Goal: Task Accomplishment & Management: Manage account settings

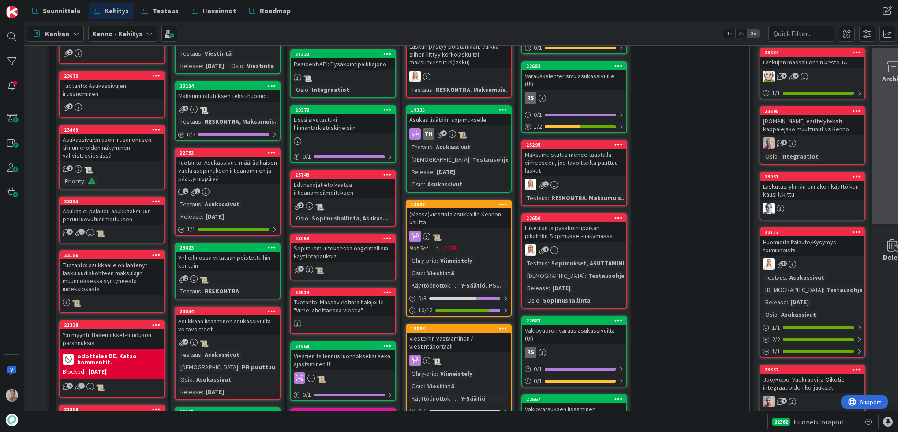
scroll to position [426, 0]
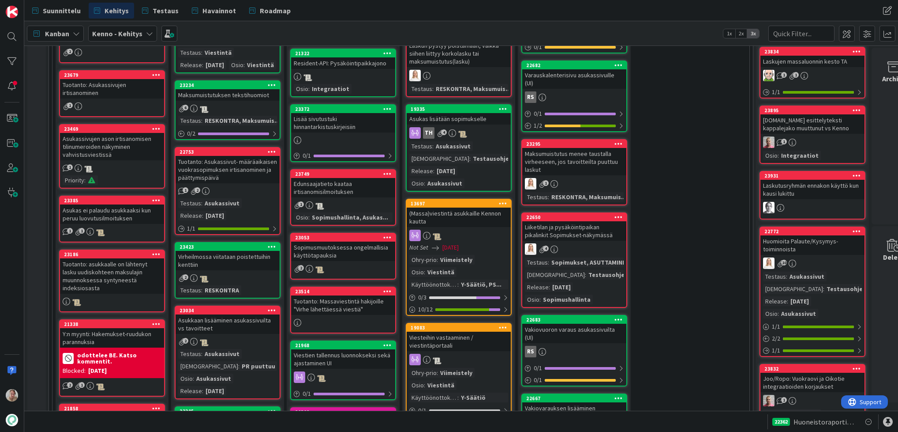
click at [261, 101] on div "Maksumuistutuksen tekstihuomiot" at bounding box center [228, 94] width 104 height 11
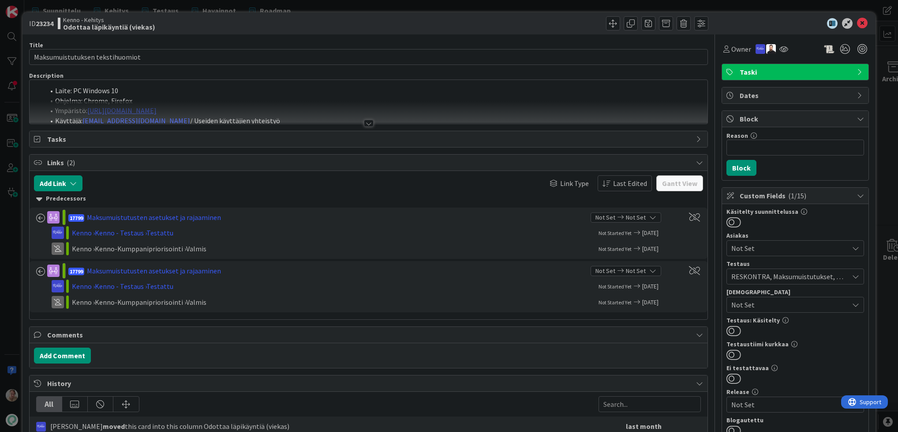
click at [304, 97] on li "Ohjelma: Chrome, Firefox" at bounding box center [374, 101] width 659 height 10
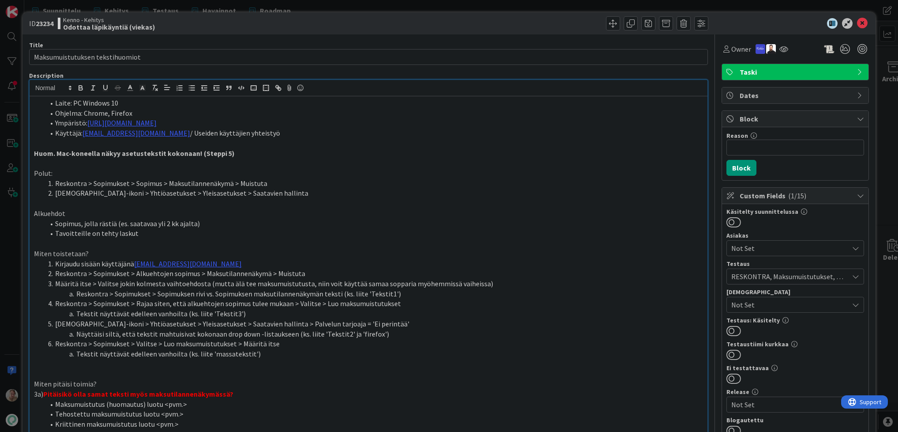
click at [753, 25] on icon at bounding box center [862, 23] width 11 height 11
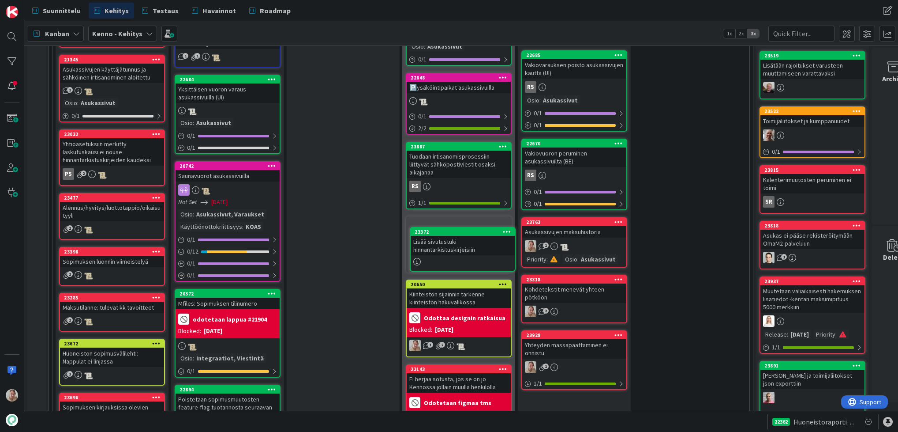
scroll to position [1266, 0]
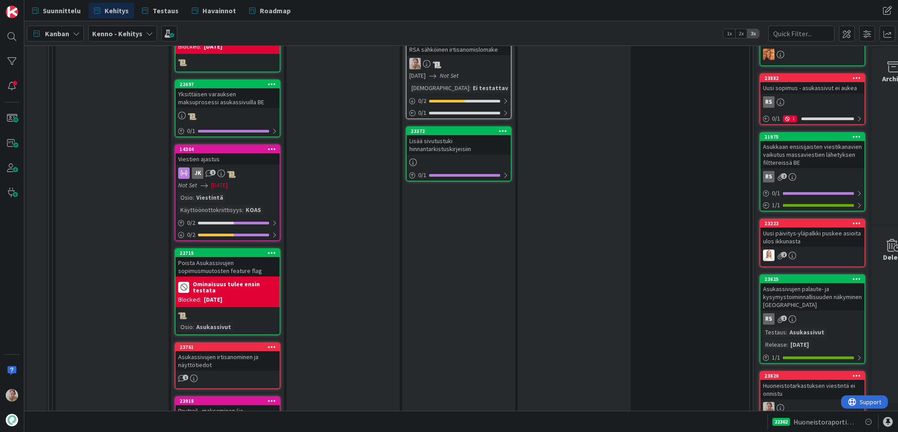
click at [460, 138] on div "Lisää sivutustuki hinnantarkistuskirjeisiin" at bounding box center [459, 144] width 104 height 19
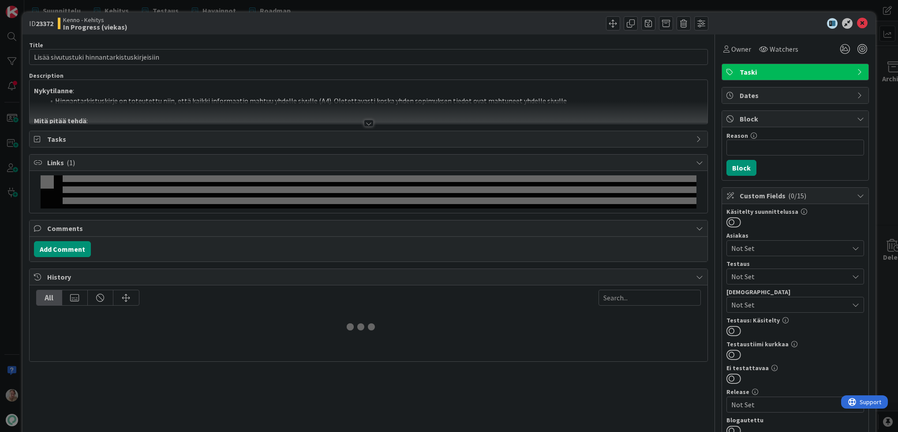
click at [351, 87] on p "Nykytilanne :" at bounding box center [368, 91] width 669 height 10
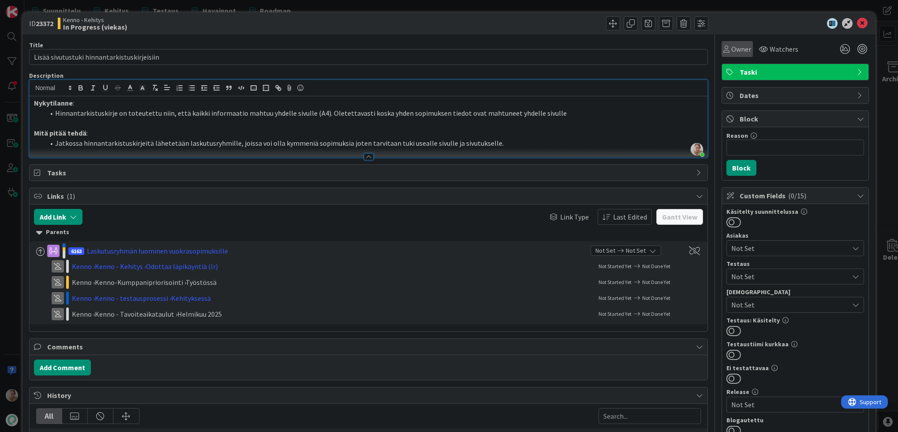
click at [728, 55] on div "Owner" at bounding box center [737, 49] width 31 height 16
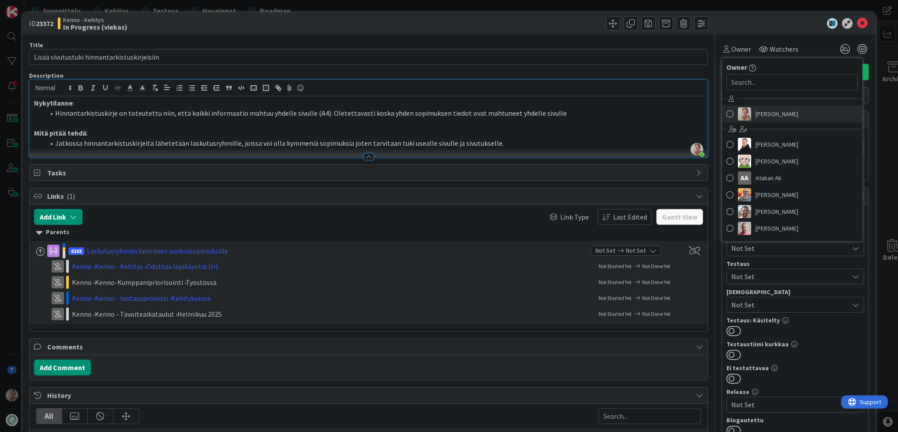
click at [753, 116] on span "Samuli Lindgren" at bounding box center [777, 113] width 43 height 13
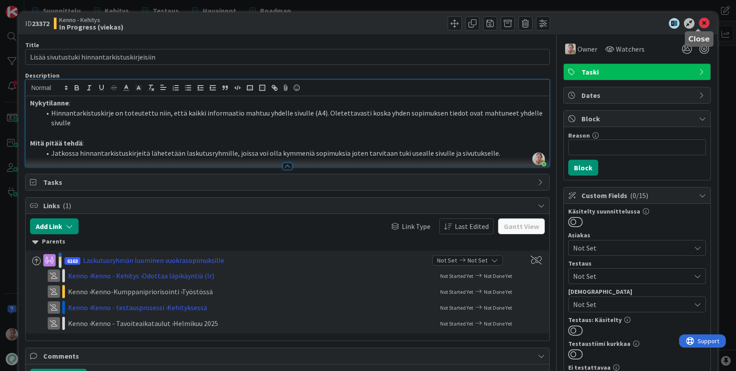
click at [701, 26] on icon at bounding box center [704, 23] width 11 height 11
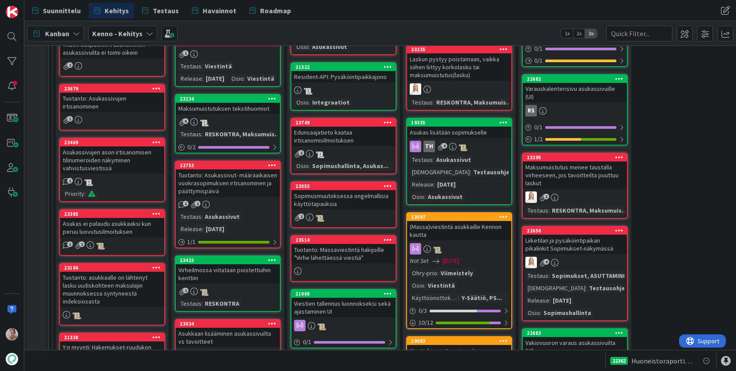
scroll to position [428, 0]
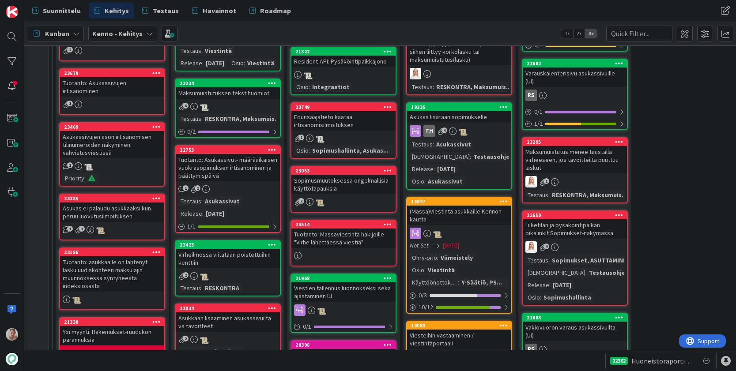
click at [257, 99] on div "Maksumuistutuksen tekstihuomiot" at bounding box center [228, 92] width 104 height 11
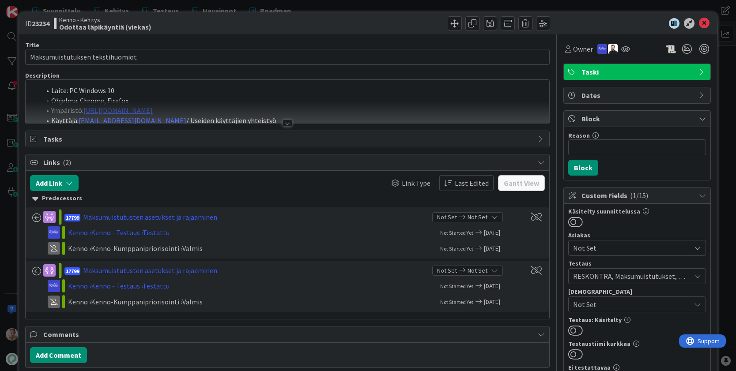
click at [249, 104] on div at bounding box center [288, 112] width 524 height 23
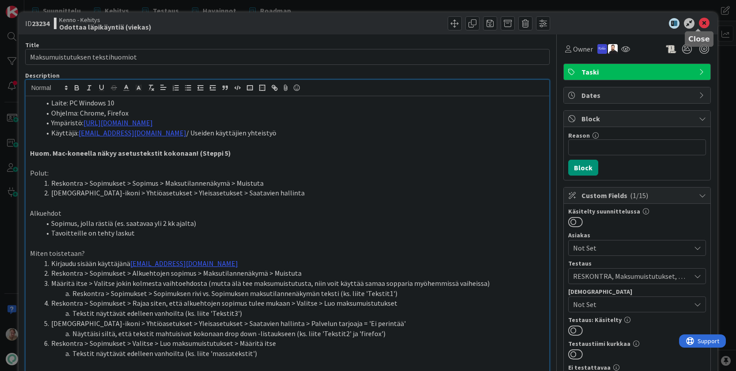
click at [699, 23] on icon at bounding box center [704, 23] width 11 height 11
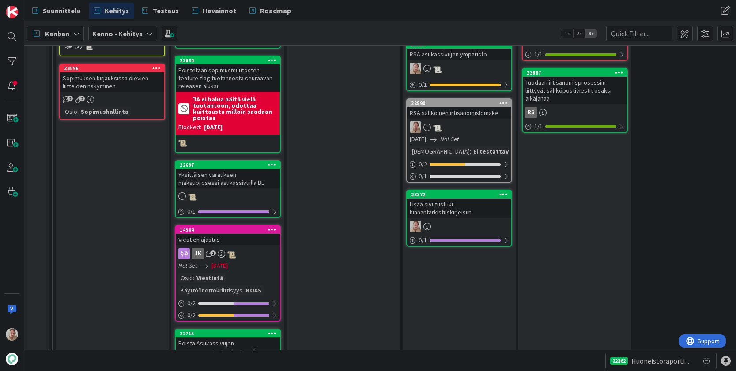
scroll to position [1195, 0]
